Goal: Task Accomplishment & Management: Manage account settings

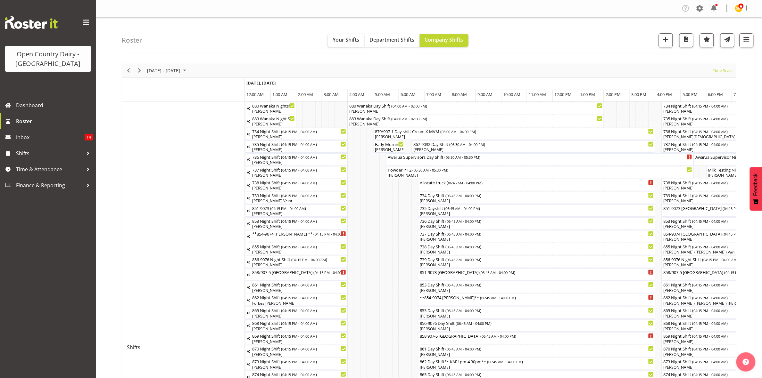
scroll to position [0, 3077]
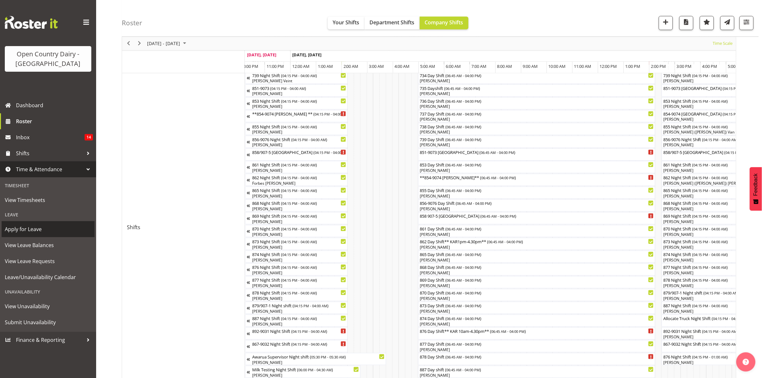
scroll to position [0, 3646]
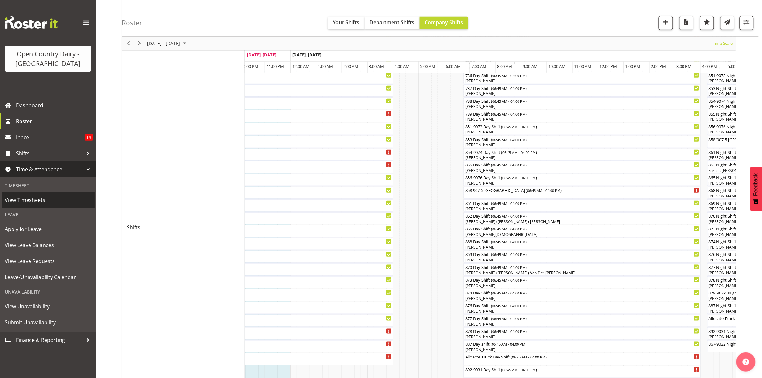
drag, startPoint x: 49, startPoint y: 203, endPoint x: 62, endPoint y: 202, distance: 13.8
click at [49, 203] on span "View Timesheets" at bounding box center [48, 200] width 87 height 10
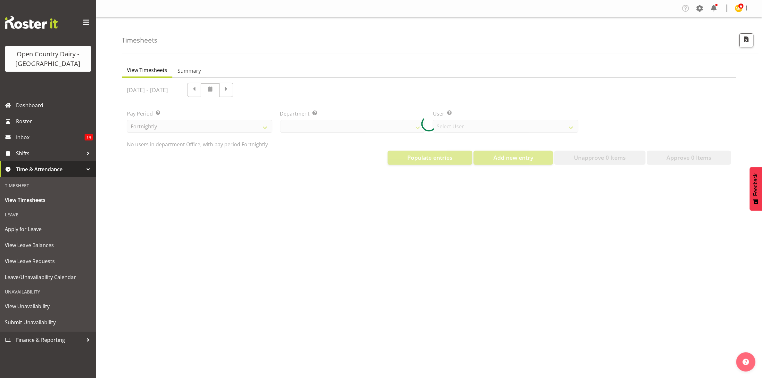
select select "699"
select select "8449"
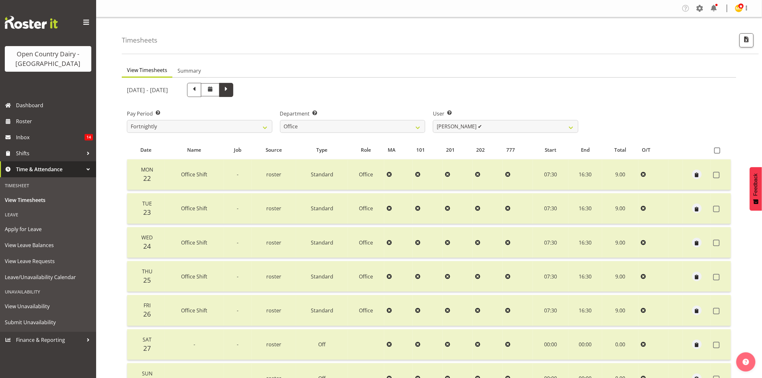
click at [230, 91] on span at bounding box center [226, 89] width 8 height 8
select select
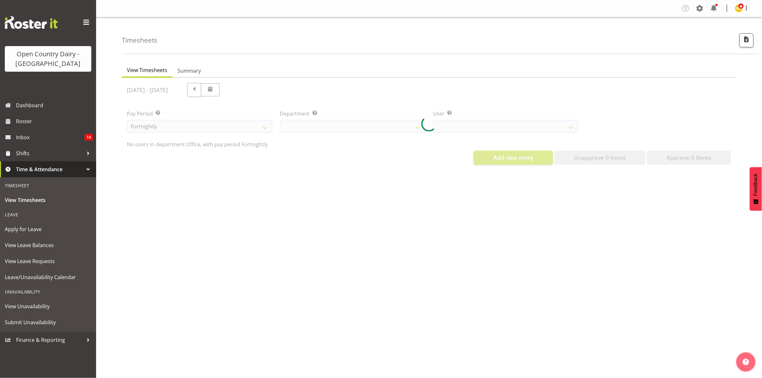
click at [329, 124] on div at bounding box center [429, 124] width 615 height 92
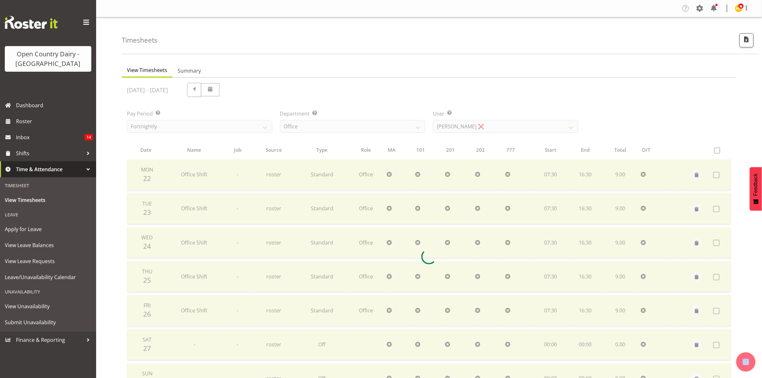
click at [329, 124] on div at bounding box center [429, 257] width 615 height 358
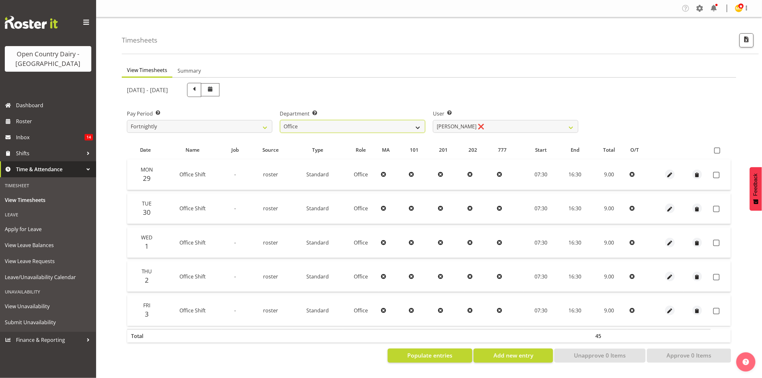
click at [329, 124] on select "734 735 736 737 738 739 851 853 854 855 856 858 861 862 865 867-9032 868 869 87…" at bounding box center [352, 126] width 145 height 13
click at [280, 120] on select "734 735 736 737 738 739 851 853 854 855 856 858 861 862 865 867-9032 868 869 87…" at bounding box center [352, 126] width 145 height 13
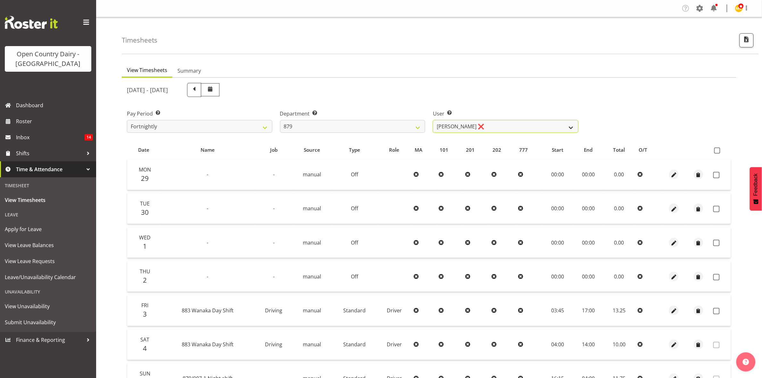
click at [492, 130] on select "Bryan Windle ❌ John Dalton ❌ Rodney Hamilton ❌ Tony Corr ❌" at bounding box center [505, 126] width 145 height 13
drag, startPoint x: 383, startPoint y: 121, endPoint x: 383, endPoint y: 125, distance: 4.2
click at [383, 121] on select "734 735 736 737 738 739 851 853 854 855 856 858 861 862 865 867-9032 868 869 87…" at bounding box center [352, 126] width 145 height 13
select select "755"
click at [280, 120] on select "734 735 736 737 738 739 851 853 854 855 856 858 861 862 865 867-9032 868 869 87…" at bounding box center [352, 126] width 145 height 13
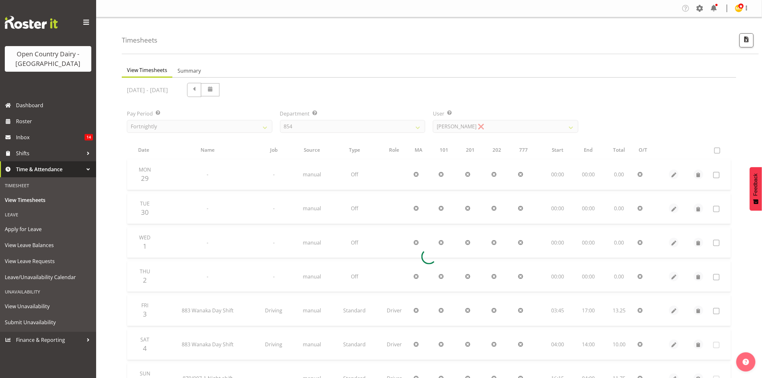
click at [483, 125] on div at bounding box center [429, 257] width 615 height 358
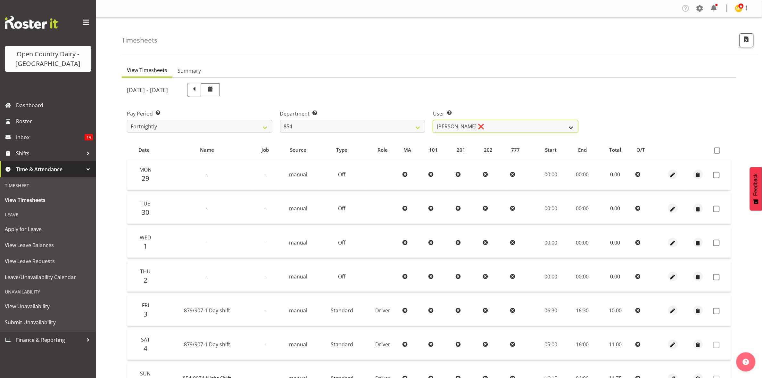
click at [483, 125] on select "Carl Johnstone ❌ John Rook ❌ Karl Nicol ❌ Raymond George ❌" at bounding box center [505, 126] width 145 height 13
click at [433, 120] on select "Carl Johnstone ❌ John Rook ❌ Karl Nicol ❌ Raymond George ❌" at bounding box center [505, 126] width 145 height 13
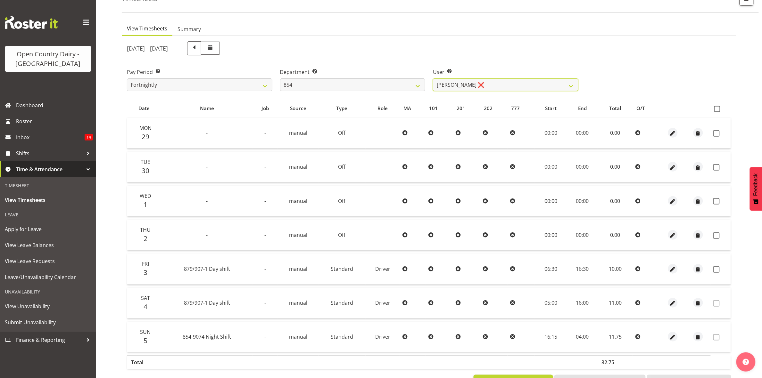
scroll to position [69, 0]
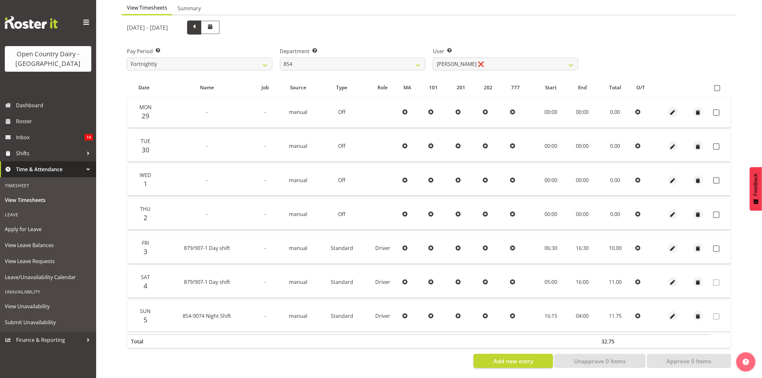
click at [201, 25] on span at bounding box center [194, 28] width 14 height 14
select select
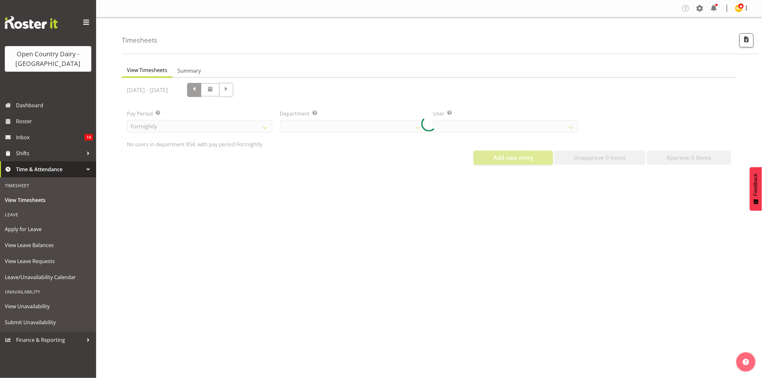
scroll to position [0, 0]
select select "755"
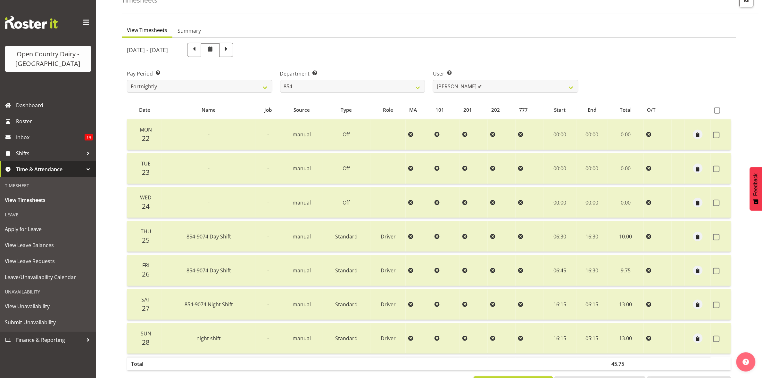
scroll to position [69, 0]
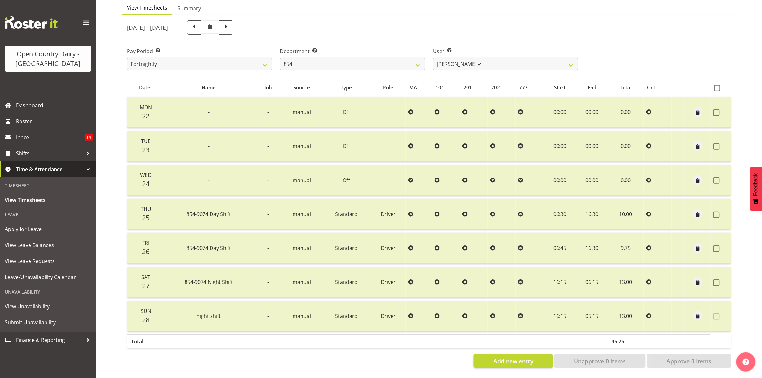
click at [716, 314] on span at bounding box center [716, 317] width 6 height 6
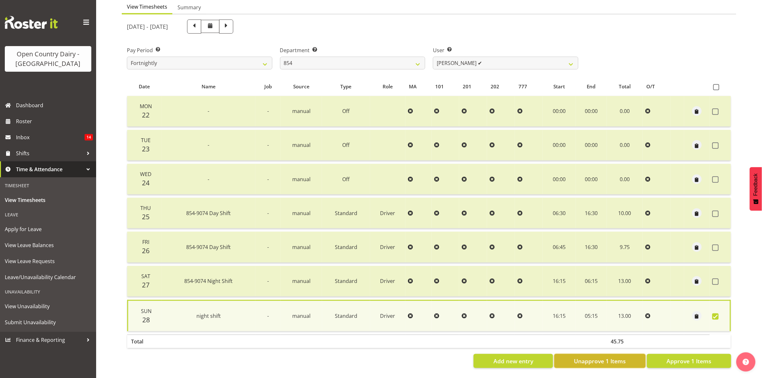
click at [598, 357] on span "Unapprove 1 Items" at bounding box center [600, 361] width 52 height 8
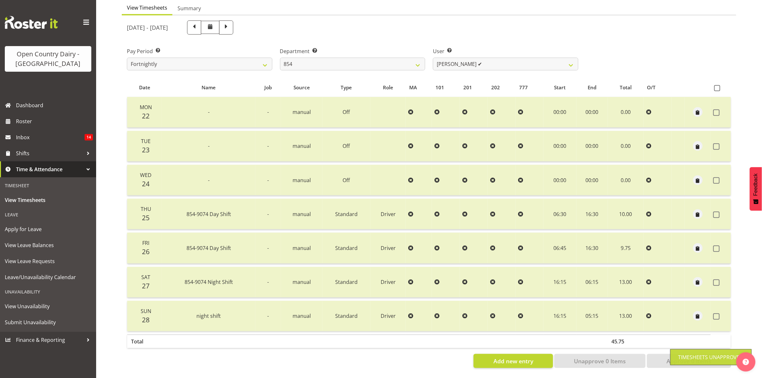
checkbox input "false"
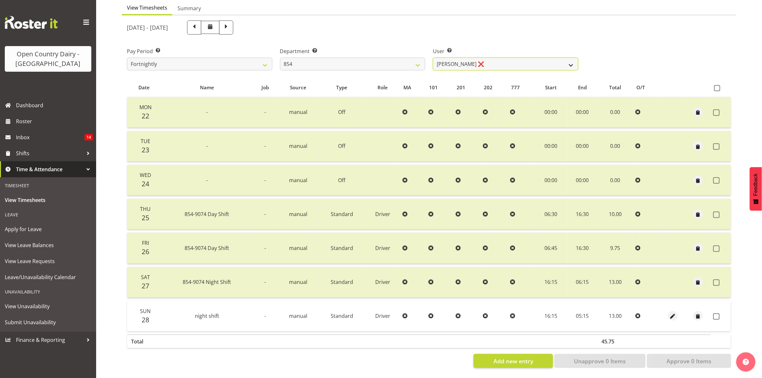
click at [446, 58] on select "Carl Johnstone ❌ John Rook ✔ Karl Nicol ✔ Raymond George ❌" at bounding box center [505, 64] width 145 height 13
click at [433, 58] on select "Carl Johnstone ❌ John Rook ✔ Karl Nicol ✔ Raymond George ❌" at bounding box center [505, 64] width 145 height 13
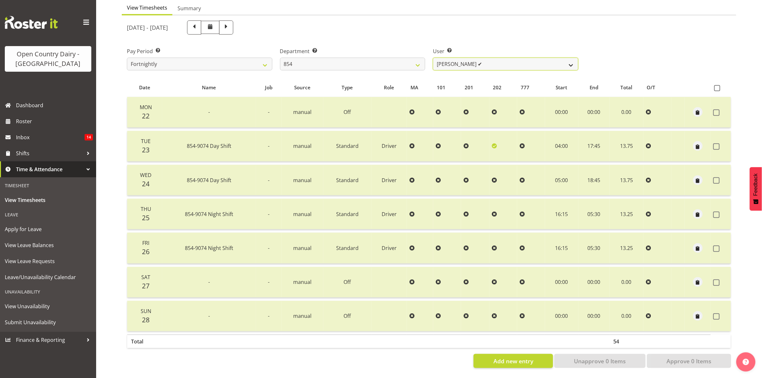
click at [450, 59] on select "Carl Johnstone ❌ John Rook ✔ Karl Nicol ✔ Raymond George ❌" at bounding box center [505, 64] width 145 height 13
select select "10940"
click at [433, 58] on select "Carl Johnstone ❌ John Rook ✔ Karl Nicol ✔ Raymond George ❌" at bounding box center [505, 64] width 145 height 13
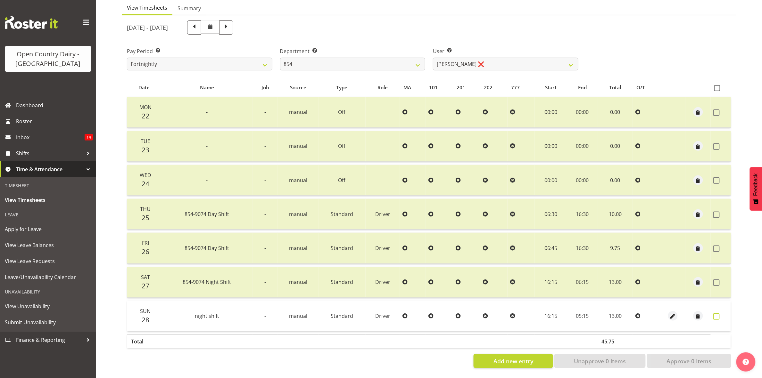
click at [716, 314] on span at bounding box center [716, 317] width 6 height 6
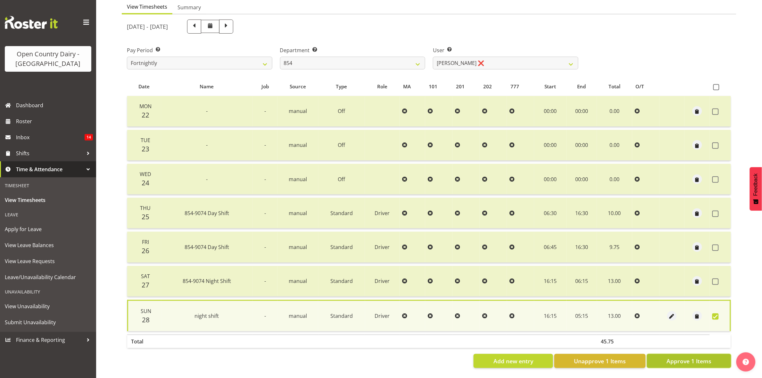
click at [683, 357] on span "Approve 1 Items" at bounding box center [689, 361] width 45 height 8
checkbox input "false"
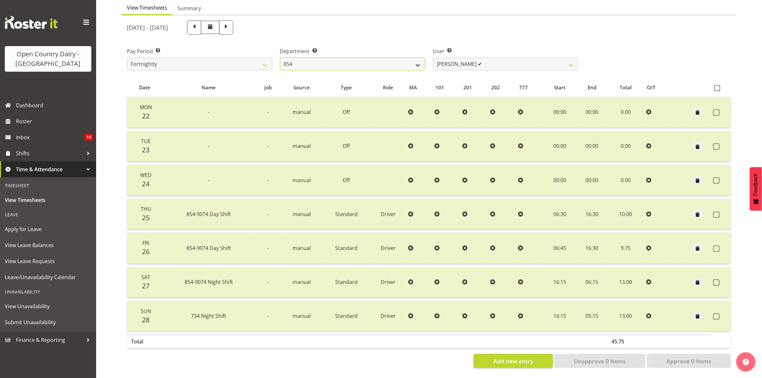
click at [403, 59] on select "734 735 736 737 738 739 851 853 854 855 856 858 861 862 865 867-9032 868 869 87…" at bounding box center [352, 64] width 145 height 13
click at [230, 23] on span at bounding box center [226, 27] width 8 height 8
select select
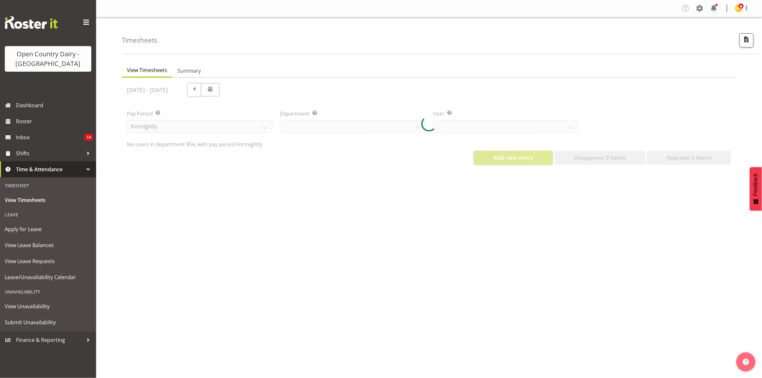
select select "755"
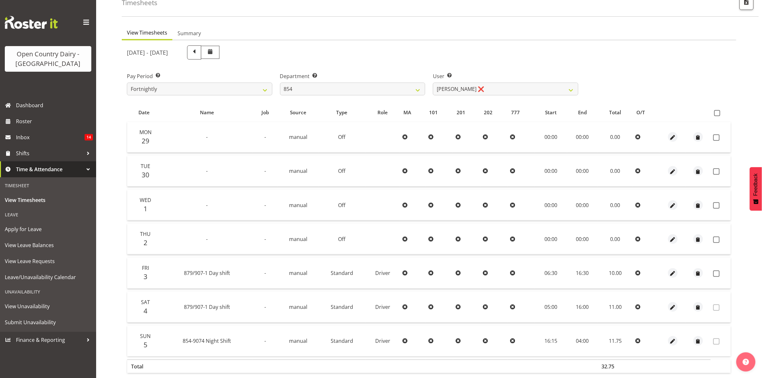
scroll to position [69, 0]
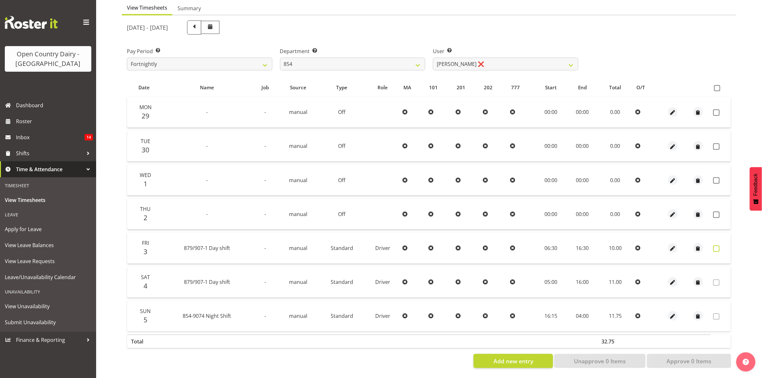
click at [719, 246] on span at bounding box center [716, 249] width 6 height 6
checkbox input "true"
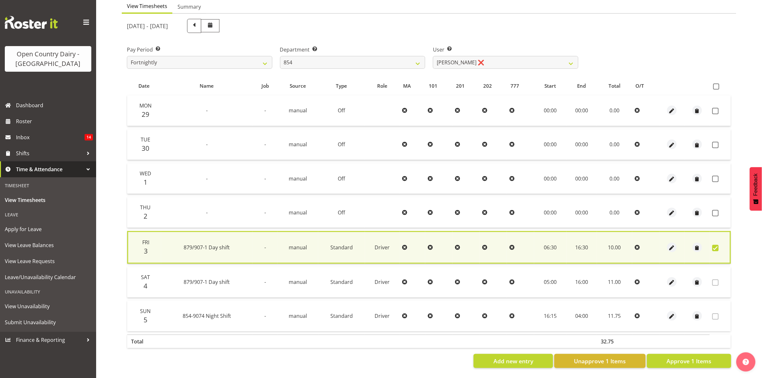
click at [717, 84] on th at bounding box center [720, 86] width 21 height 12
click at [717, 84] on span at bounding box center [716, 87] width 6 height 6
click at [717, 85] on input "checkbox" at bounding box center [715, 87] width 4 height 4
checkbox input "true"
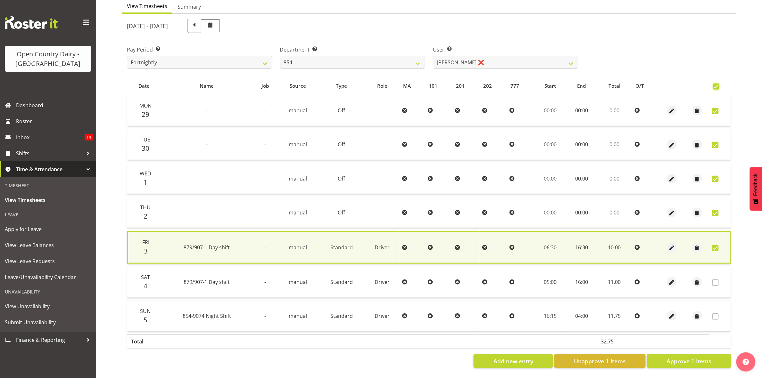
checkbox input "true"
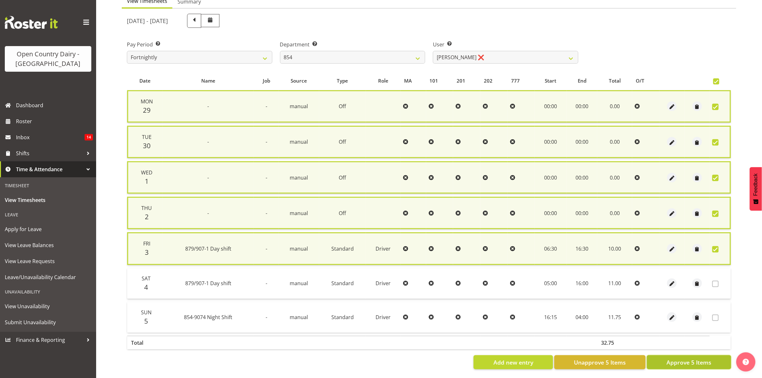
click at [704, 359] on span "Approve 5 Items" at bounding box center [689, 363] width 45 height 8
checkbox input "false"
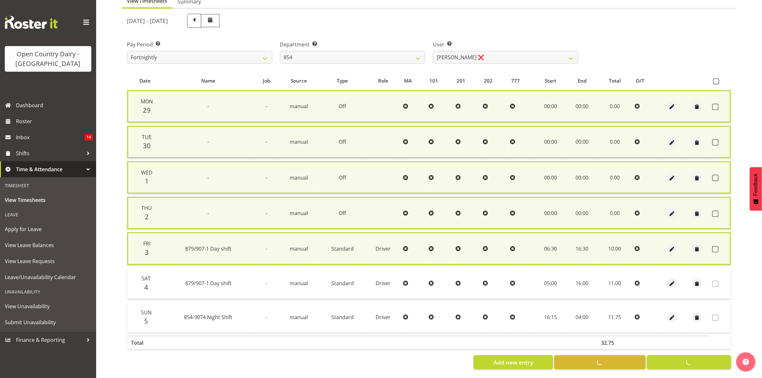
checkbox input "false"
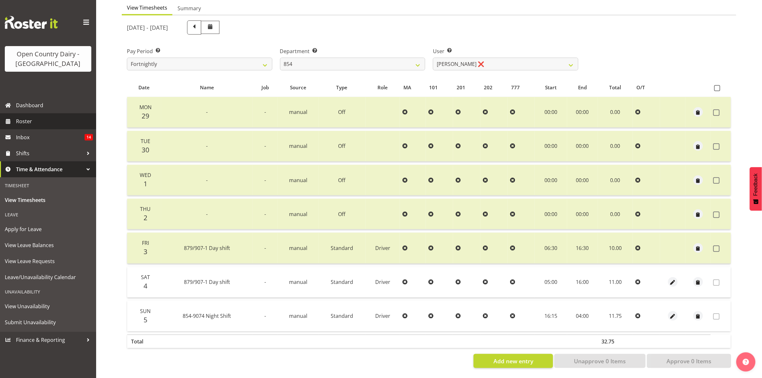
click at [46, 123] on span "Roster" at bounding box center [54, 122] width 77 height 10
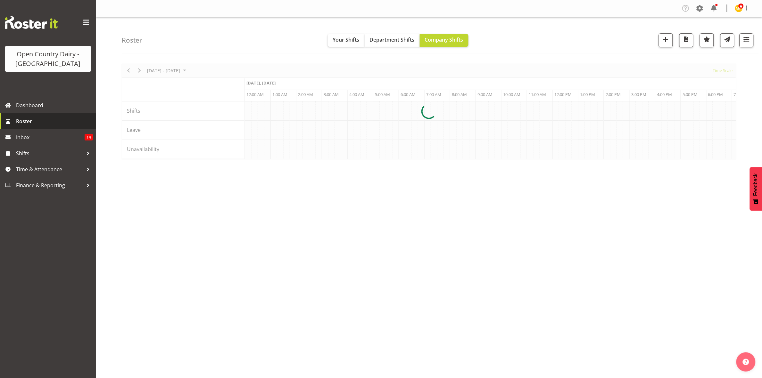
scroll to position [0, 3077]
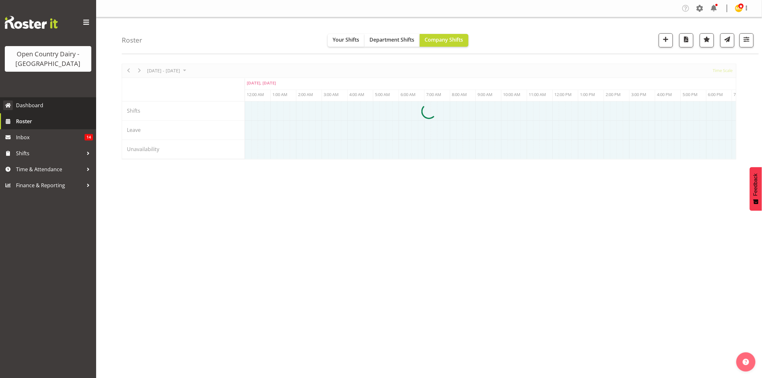
click at [36, 105] on span "Dashboard" at bounding box center [54, 106] width 77 height 10
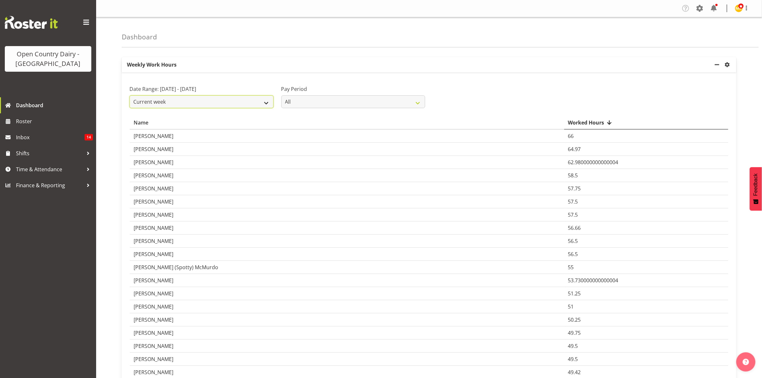
click at [180, 105] on select "Current week Last week Current Month Last Month Last 30 days" at bounding box center [201, 102] width 144 height 13
click at [129, 96] on select "Current week Last week Current Month Last Month Last 30 days" at bounding box center [201, 102] width 144 height 13
click at [188, 106] on select "Current week Last week Current Month Last Month Last 30 days" at bounding box center [201, 102] width 144 height 13
click at [129, 96] on select "Current week Last week Current Month Last Month Last 30 days" at bounding box center [201, 102] width 144 height 13
click at [193, 98] on select "Current week Last week Current Month Last Month Last 30 days" at bounding box center [201, 102] width 144 height 13
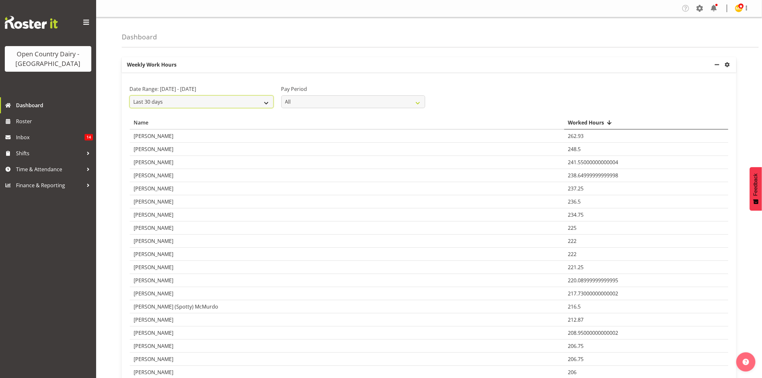
click at [129, 96] on select "Current week Last week Current Month Last Month Last 30 days" at bounding box center [201, 102] width 144 height 13
click at [194, 103] on select "Current week Last week Current Month Last Month Last 30 days" at bounding box center [201, 102] width 144 height 13
select select "current_month"
click at [129, 96] on select "Current week Last week Current Month Last Month Last 30 days" at bounding box center [201, 102] width 144 height 13
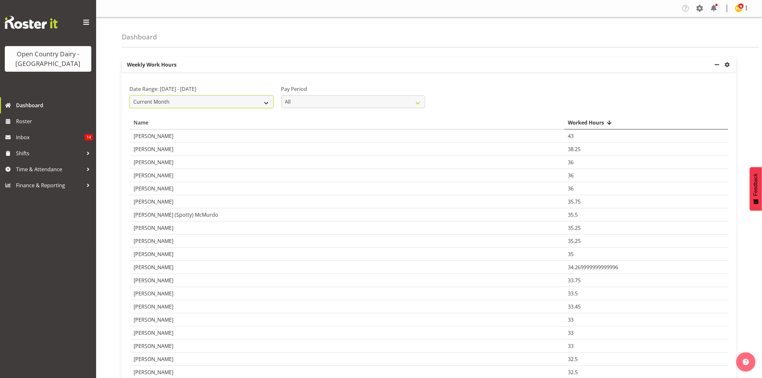
click at [248, 102] on select "Current week Last week Current Month Last Month Last 30 days" at bounding box center [201, 102] width 144 height 13
click at [244, 70] on p "Weekly Work Hours" at bounding box center [418, 64] width 592 height 15
click at [34, 167] on span "Time & Attendance" at bounding box center [49, 170] width 67 height 10
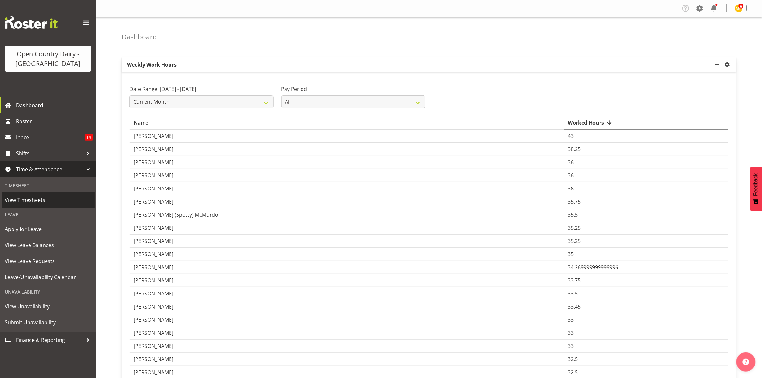
click at [55, 202] on span "View Timesheets" at bounding box center [48, 200] width 87 height 10
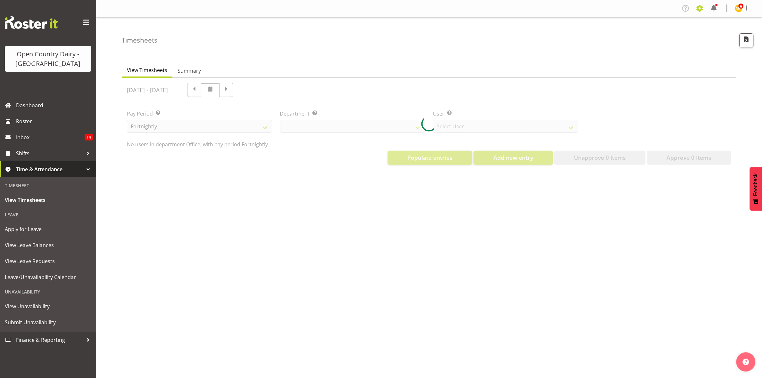
click at [705, 5] on span at bounding box center [700, 8] width 10 height 10
select select "699"
select select "8449"
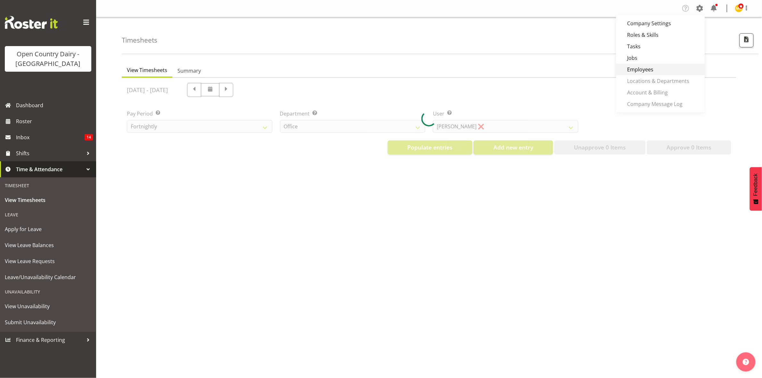
click at [661, 69] on link "Employees" at bounding box center [660, 70] width 89 height 12
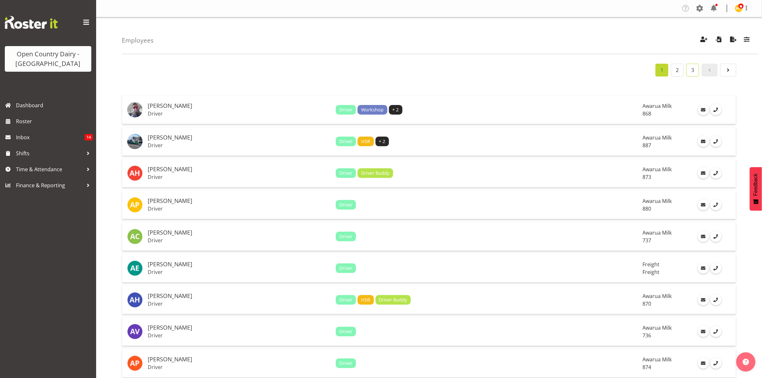
click at [697, 70] on link "3" at bounding box center [692, 70] width 13 height 13
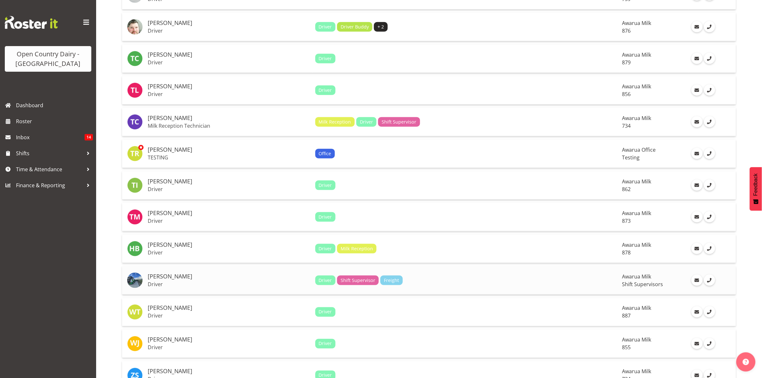
scroll to position [1276, 0]
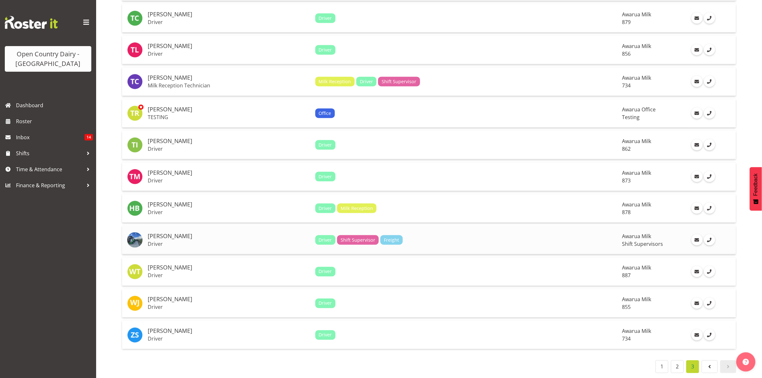
click at [465, 227] on td "Driver Shift Supervisor Freight" at bounding box center [466, 240] width 307 height 29
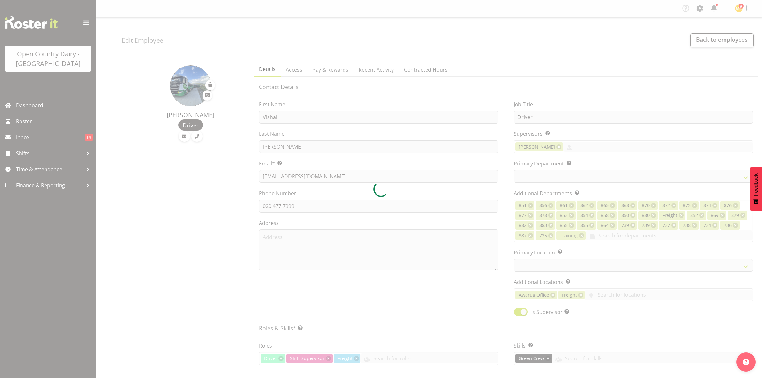
select select "TimelineWeek"
select select
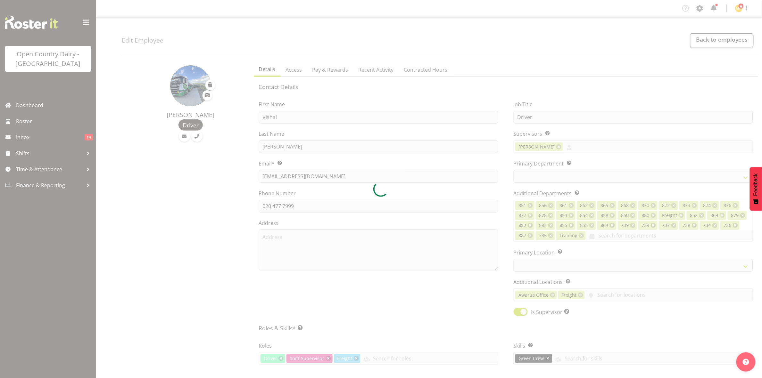
select select "696"
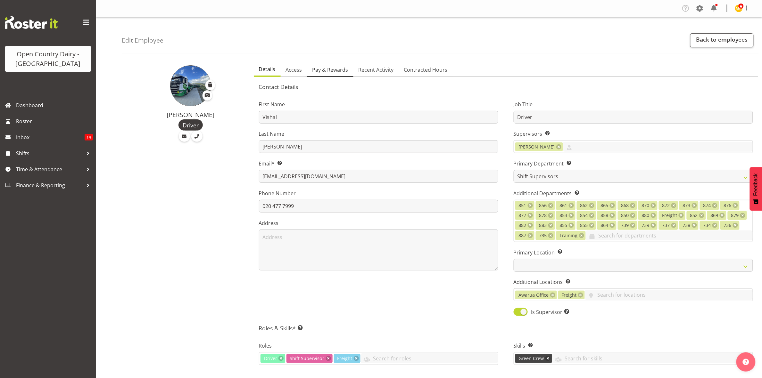
click at [325, 74] on link "Pay & Rewards" at bounding box center [330, 69] width 46 height 13
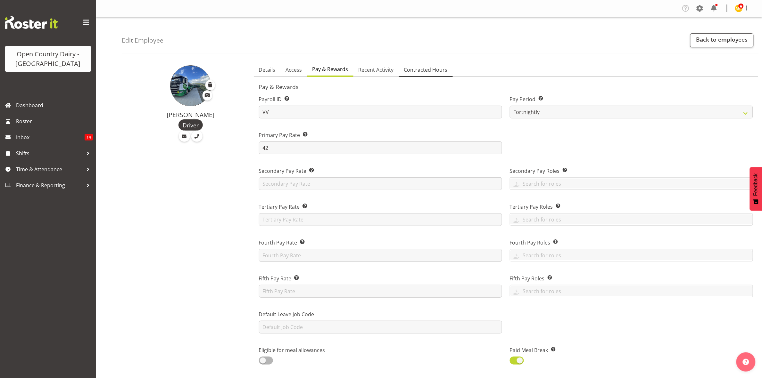
click at [409, 67] on span "Contracted Hours" at bounding box center [426, 70] width 44 height 8
